Goal: Entertainment & Leisure: Consume media (video, audio)

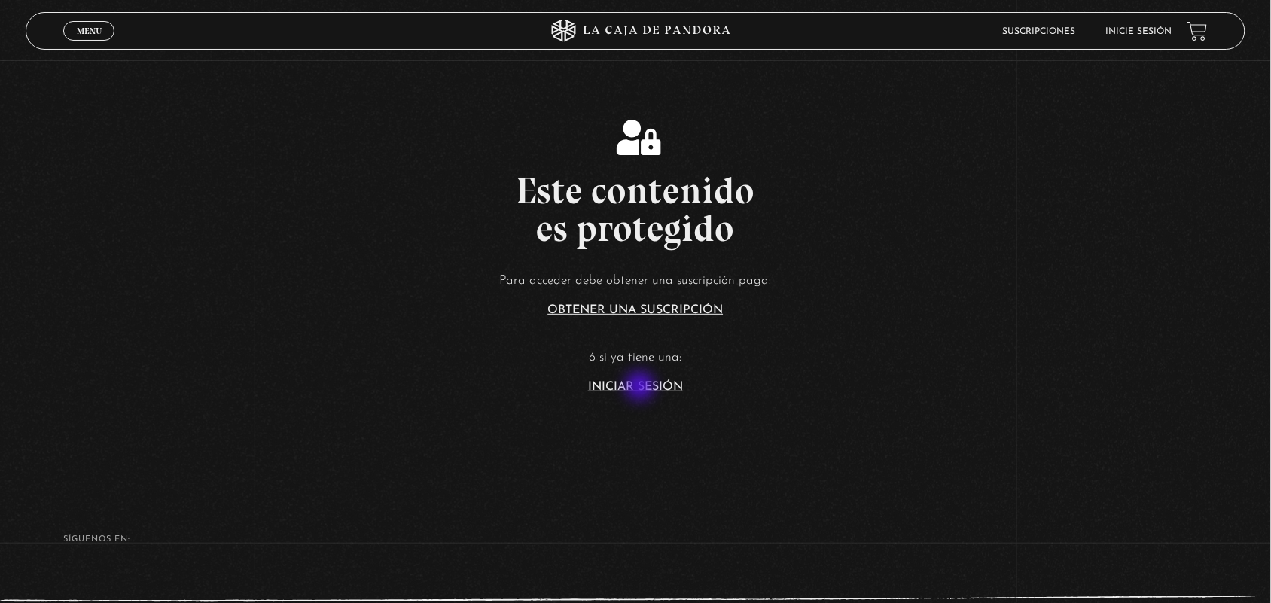
click at [641, 389] on link "Iniciar Sesión" at bounding box center [635, 387] width 95 height 12
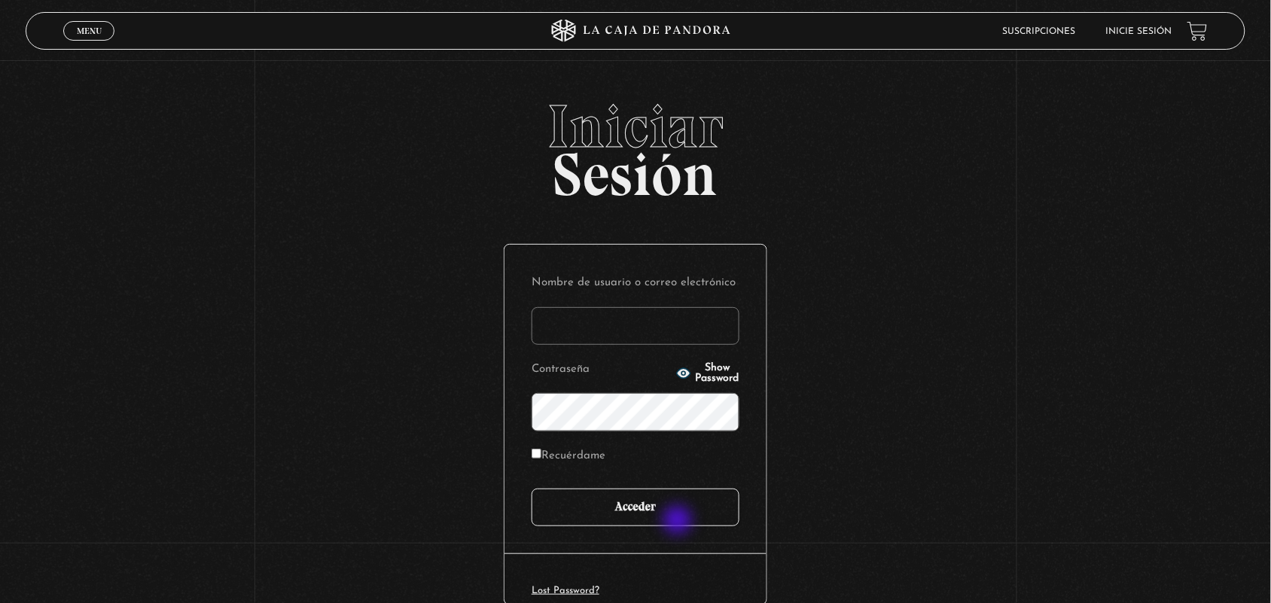
type input "ANGE-LU"
click at [670, 491] on input "Acceder" at bounding box center [636, 508] width 208 height 38
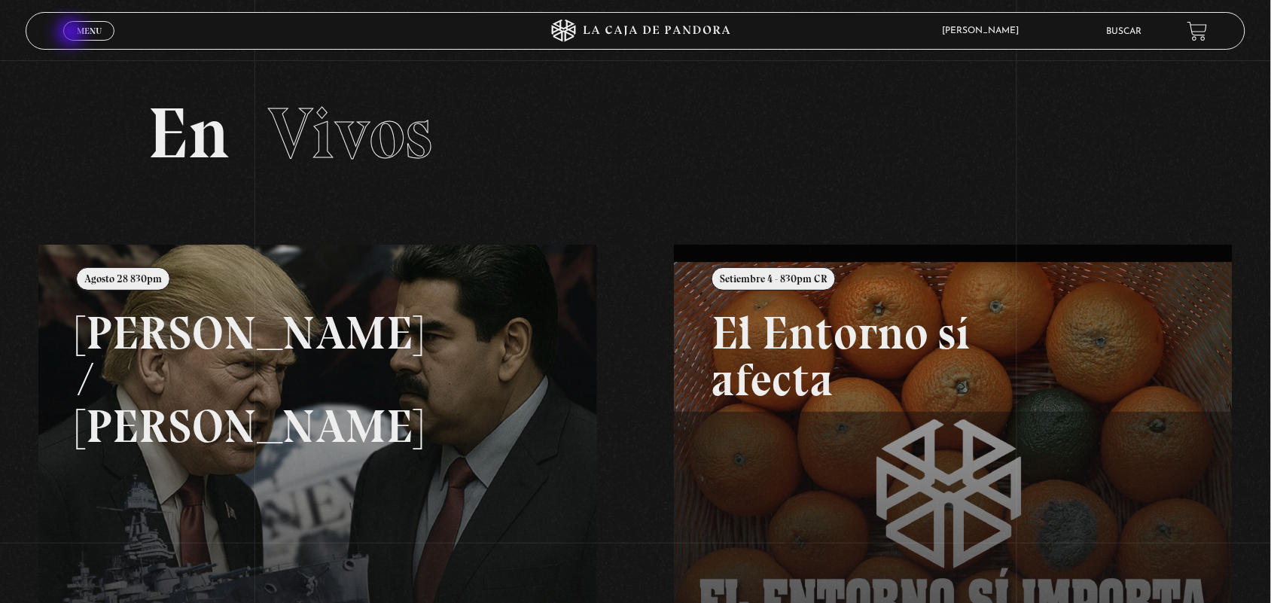
click at [72, 34] on link "Menu Cerrar" at bounding box center [88, 31] width 51 height 20
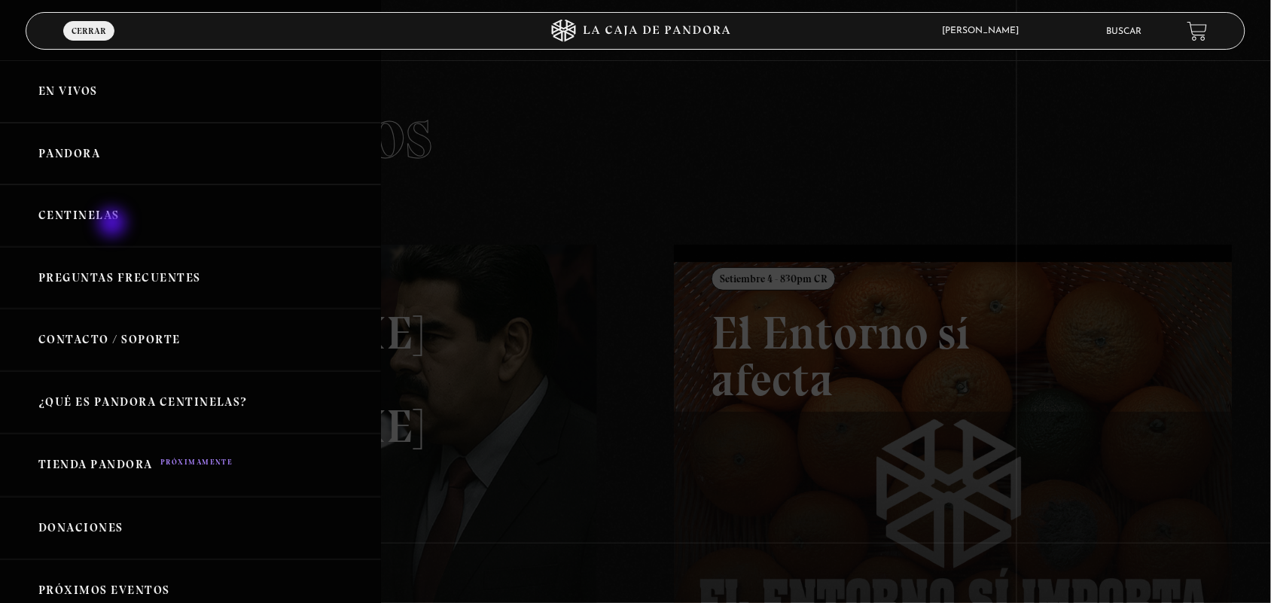
click at [114, 224] on link "Centinelas" at bounding box center [190, 215] width 381 height 63
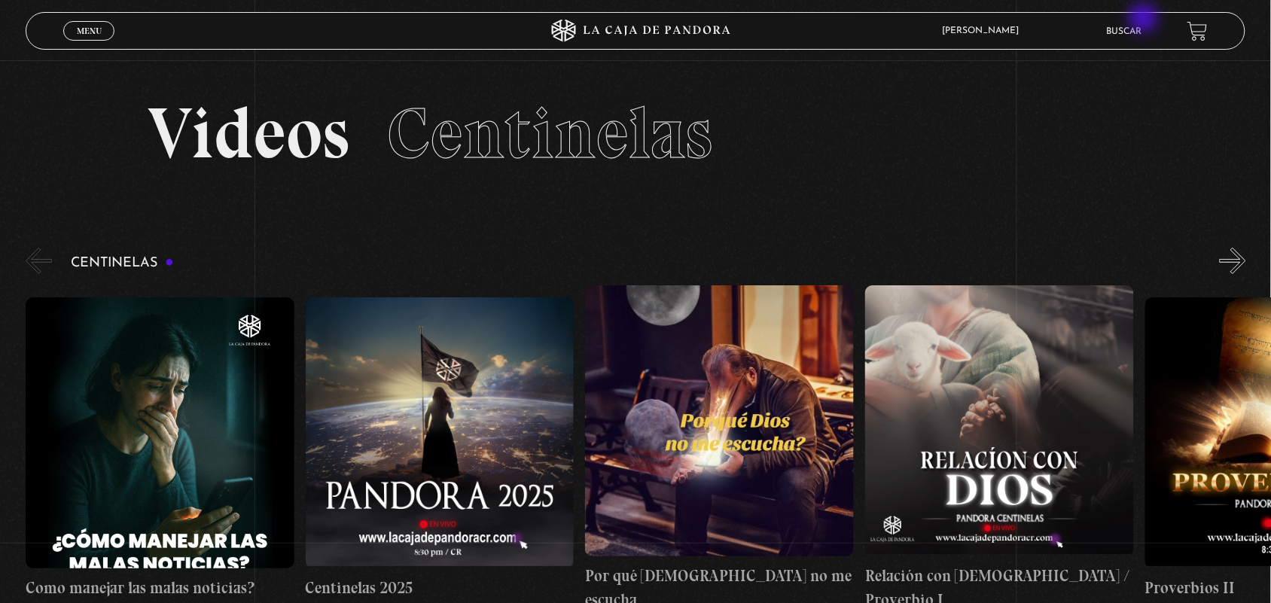
click at [1142, 20] on li "Buscar" at bounding box center [1124, 31] width 35 height 23
click at [1130, 31] on link "Buscar" at bounding box center [1124, 31] width 35 height 9
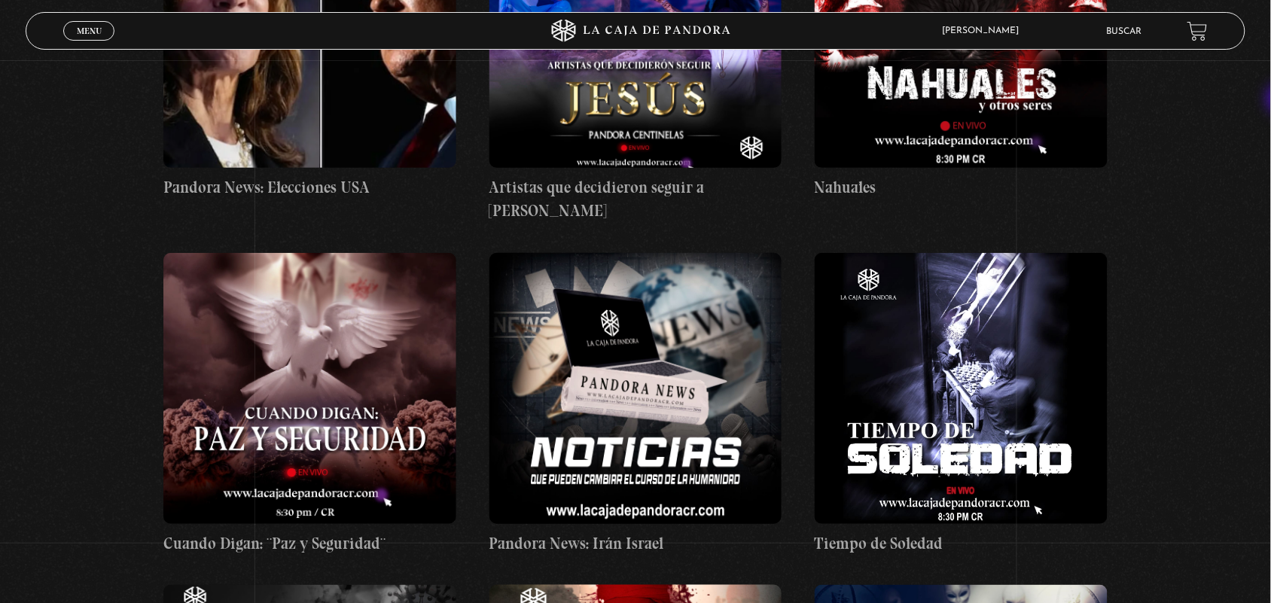
scroll to position [6325, 0]
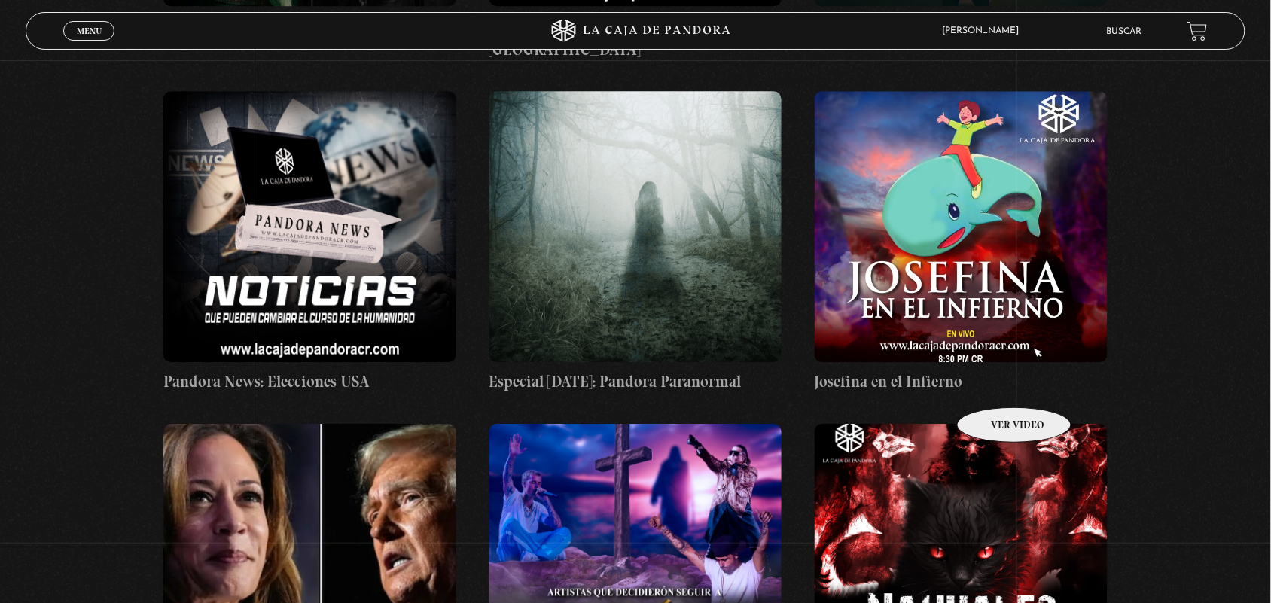
click at [995, 424] on figure at bounding box center [961, 559] width 293 height 271
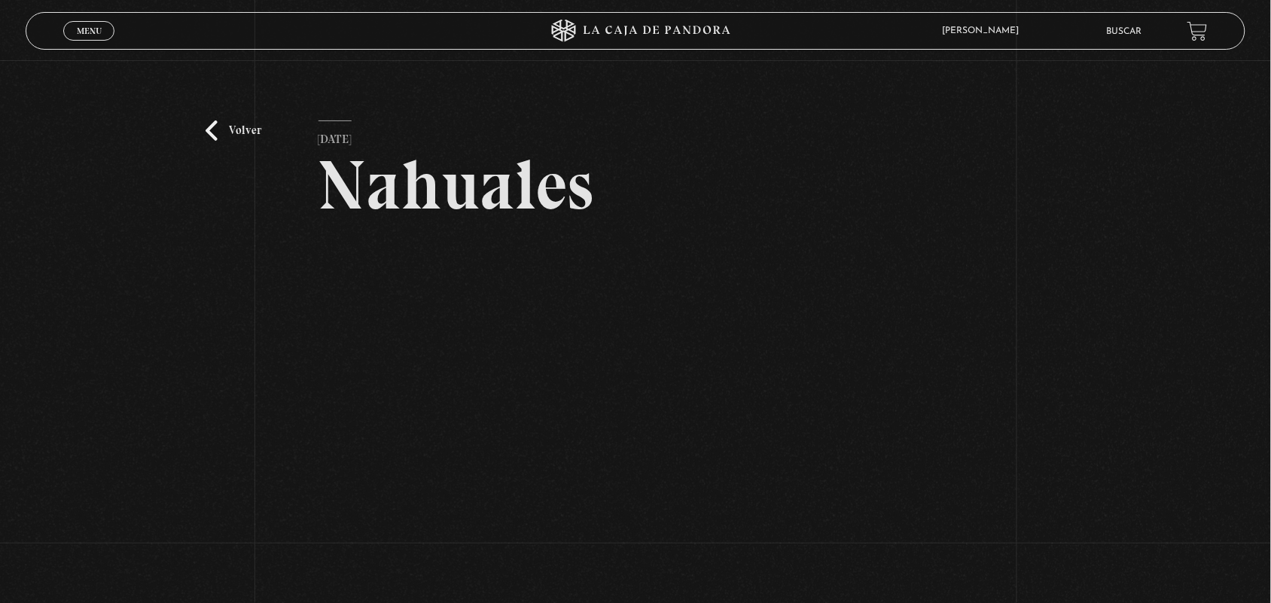
click at [995, 386] on div "Volver 29 octubre, 2024 Nahuales WhatsApp Twitter Messenger Email" at bounding box center [635, 364] width 1271 height 608
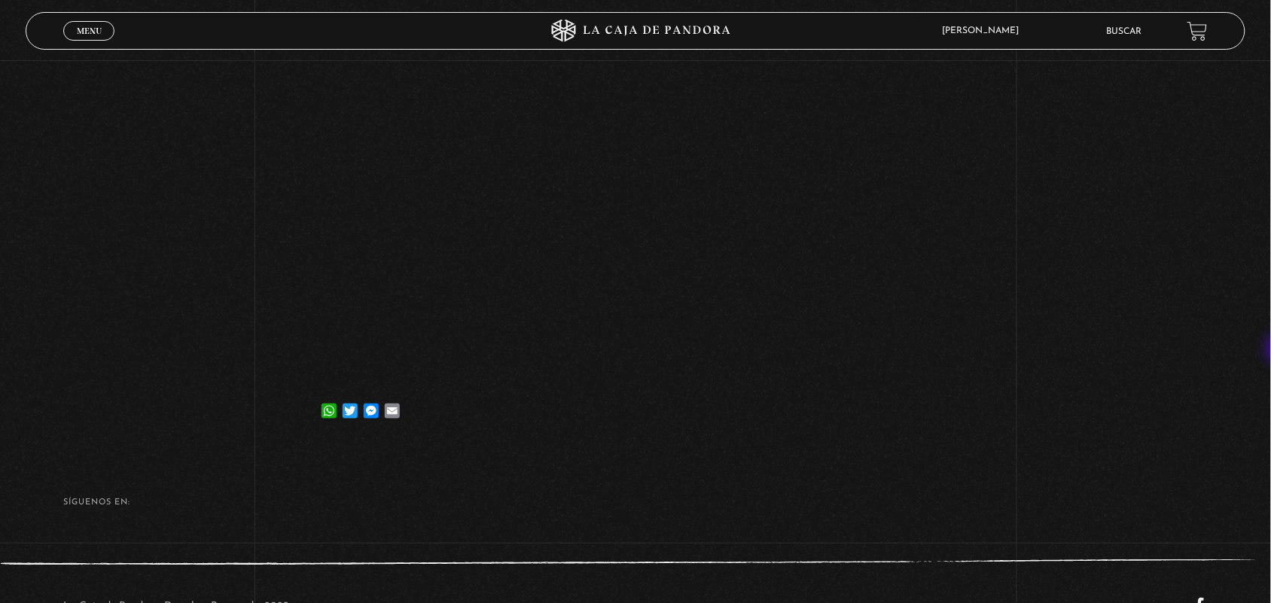
scroll to position [233, 0]
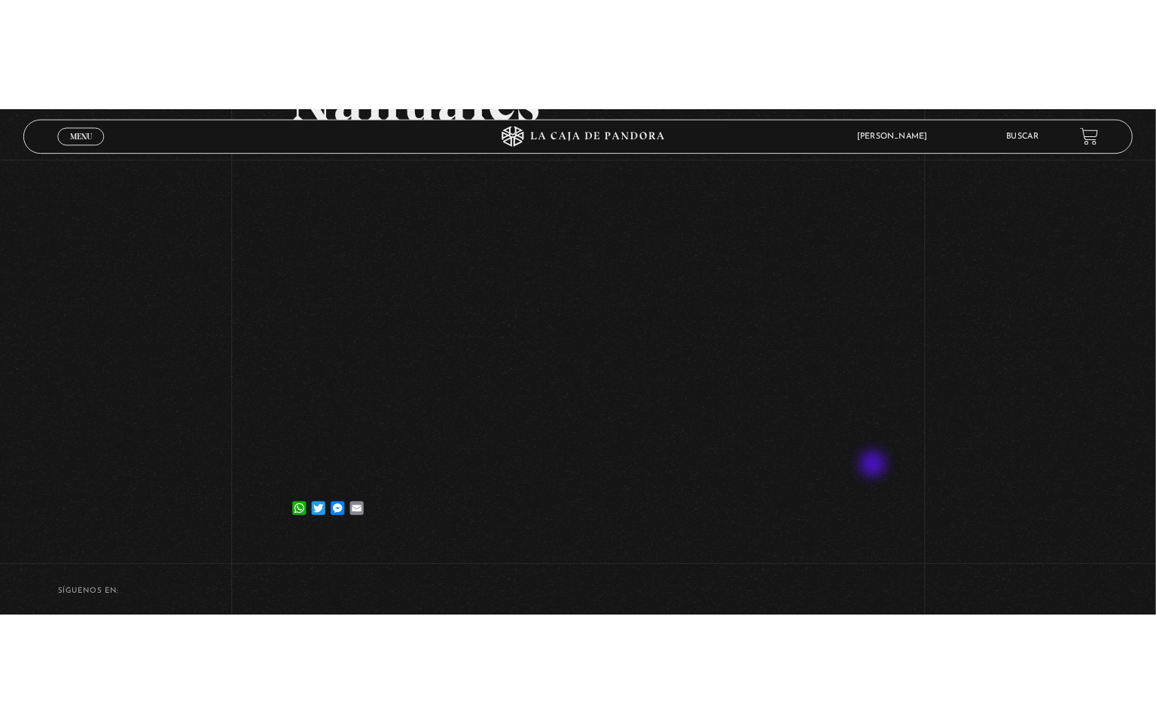
scroll to position [148, 0]
